Goal: Navigation & Orientation: Find specific page/section

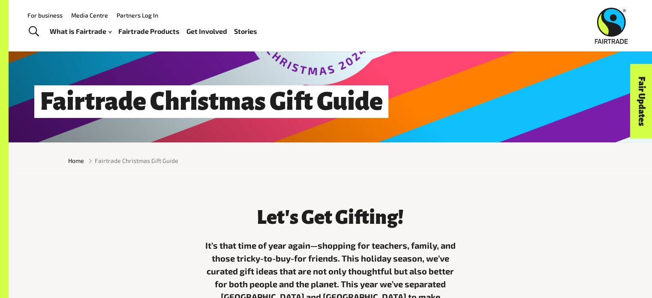
scroll to position [86, 0]
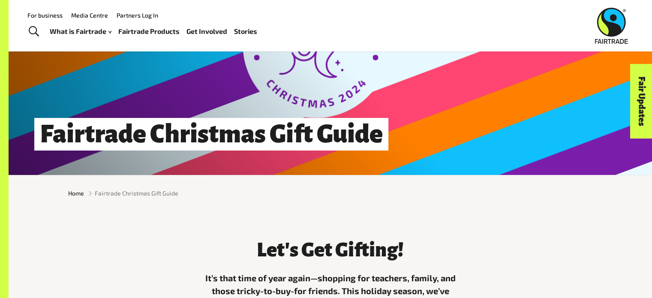
click at [164, 30] on link "Fairtrade Products" at bounding box center [148, 31] width 61 height 12
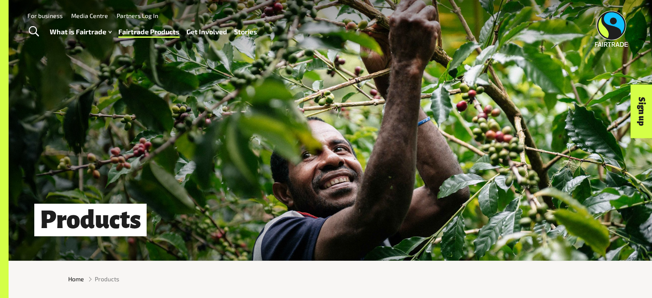
click at [251, 30] on link "Stories" at bounding box center [245, 32] width 23 height 12
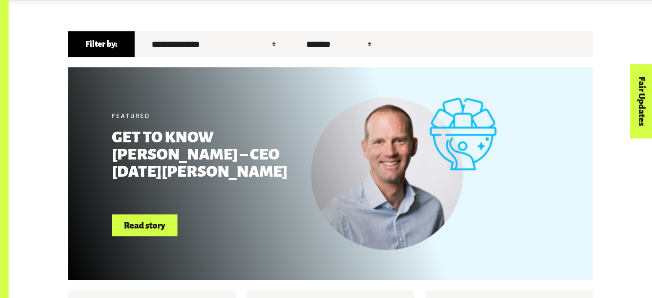
scroll to position [299, 0]
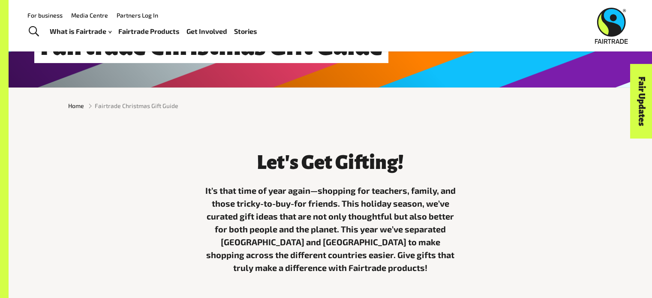
scroll to position [171, 0]
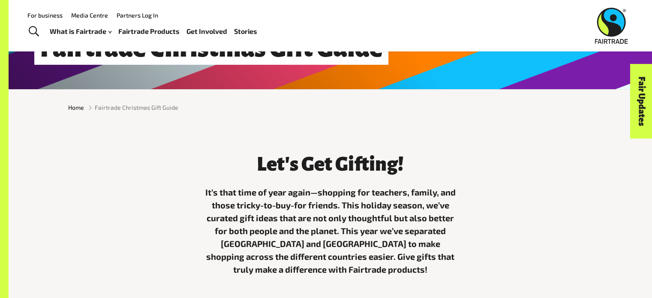
click at [144, 31] on link "Fairtrade Products" at bounding box center [148, 31] width 61 height 12
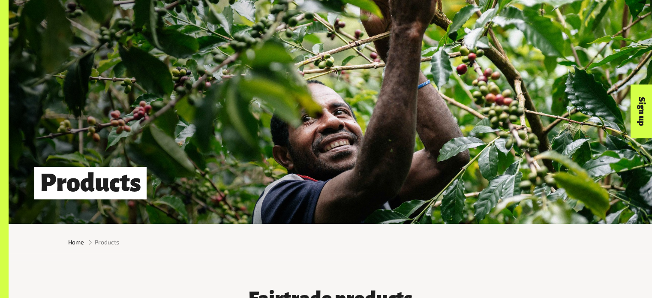
scroll to position [171, 0]
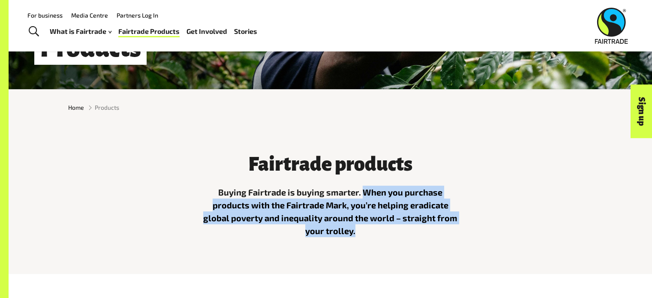
drag, startPoint x: 363, startPoint y: 195, endPoint x: 369, endPoint y: 238, distance: 43.3
click at [369, 237] on p "Buying Fairtrade is buying smarter. When you purchase products with the Fairtra…" at bounding box center [330, 211] width 257 height 51
copy p "When you purchase products with the Fairtrade Mark, you’re helping eradicate gl…"
